Goal: Information Seeking & Learning: Find specific fact

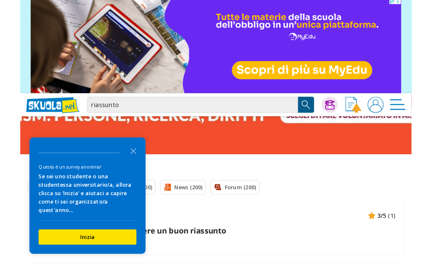
scroll to position [5, 0]
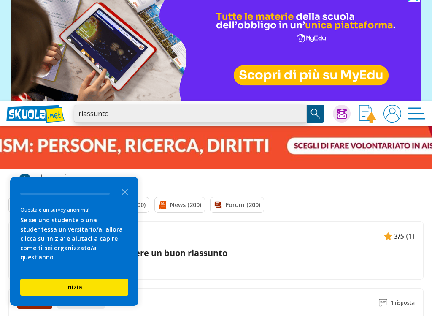
click at [222, 111] on input "riassunto" at bounding box center [190, 114] width 233 height 18
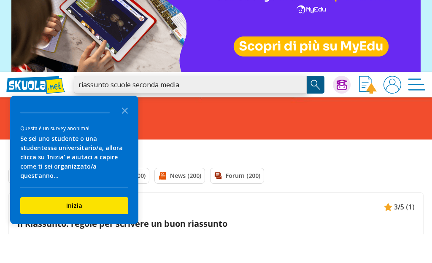
type input "riassunto scuole seconda media0"
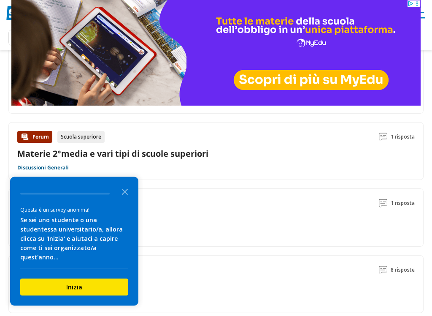
scroll to position [84, 0]
click at [131, 193] on icon "Close the survey" at bounding box center [124, 191] width 17 height 17
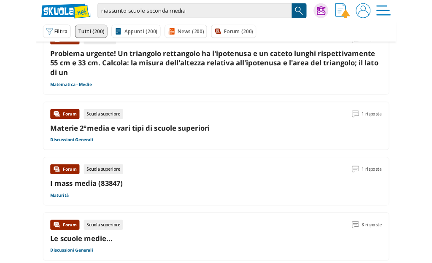
scroll to position [0, 0]
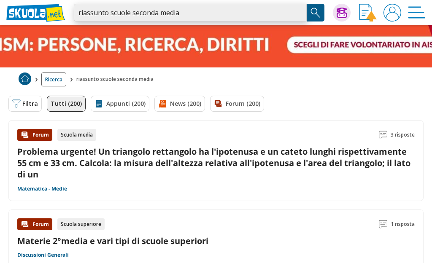
click at [244, 7] on input "riassunto scuole seconda media" at bounding box center [190, 13] width 233 height 18
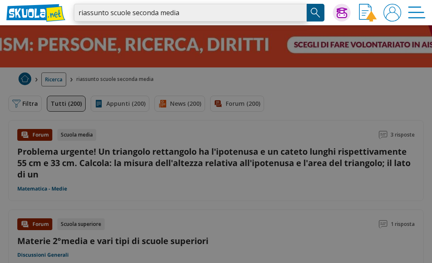
click at [200, 8] on input "riassunto scuole seconda media" at bounding box center [190, 13] width 233 height 18
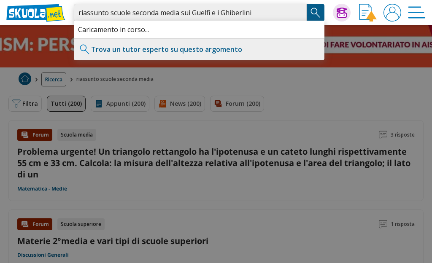
type input "riassunto scuole seconda media sui Guelfi e i Ghiberlini"
click at [324, 9] on button "Search Button" at bounding box center [316, 13] width 18 height 18
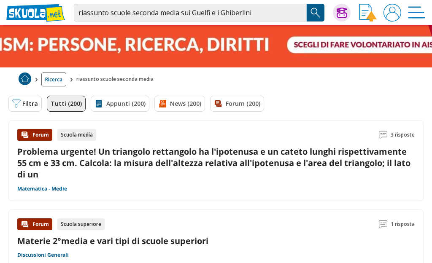
click at [248, 19] on input "riassunto scuole seconda media sui Guelfi e i Ghiberlini" at bounding box center [190, 13] width 233 height 18
click at [246, 13] on input "riassunto scuole seconda media sui Guelfi e i Ghiberlini" at bounding box center [190, 13] width 233 height 18
